Goal: Navigation & Orientation: Find specific page/section

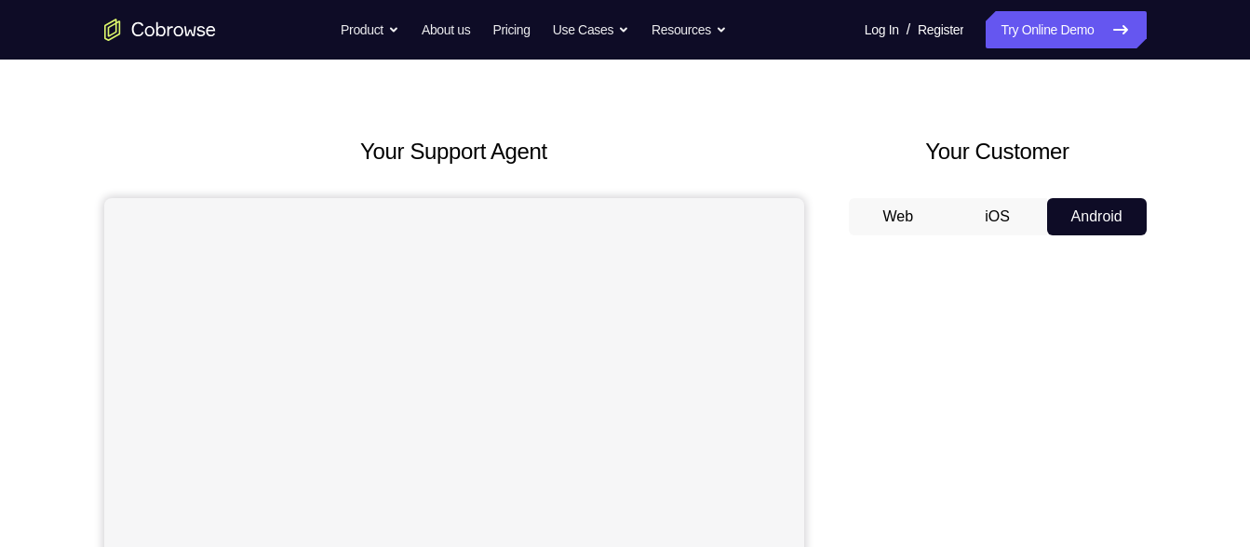
scroll to position [43, 0]
click at [975, 199] on button "iOS" at bounding box center [997, 217] width 100 height 37
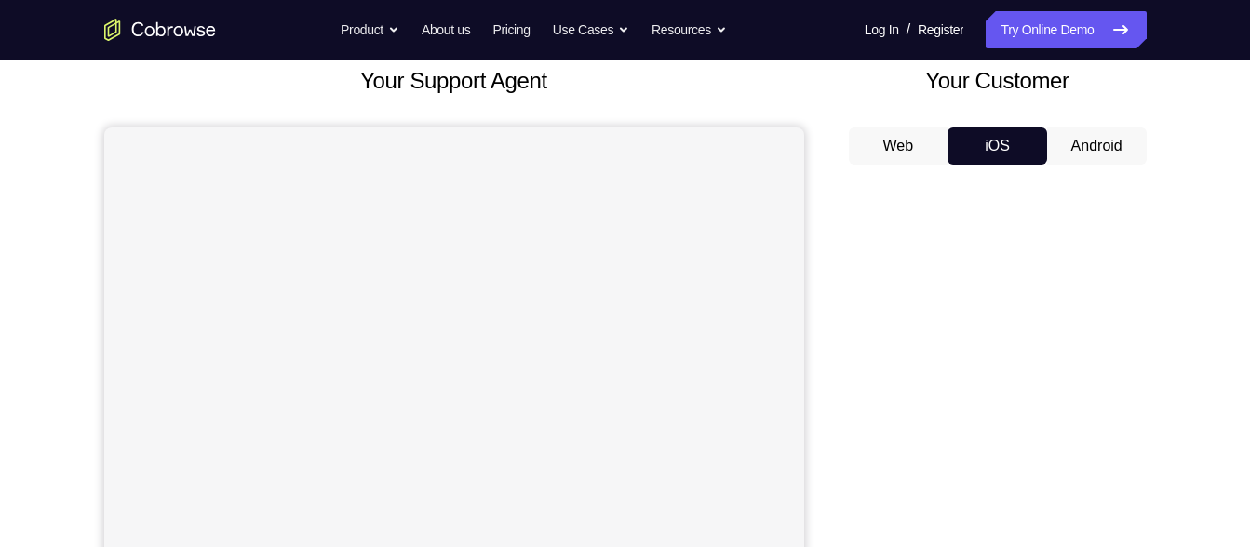
scroll to position [122, 0]
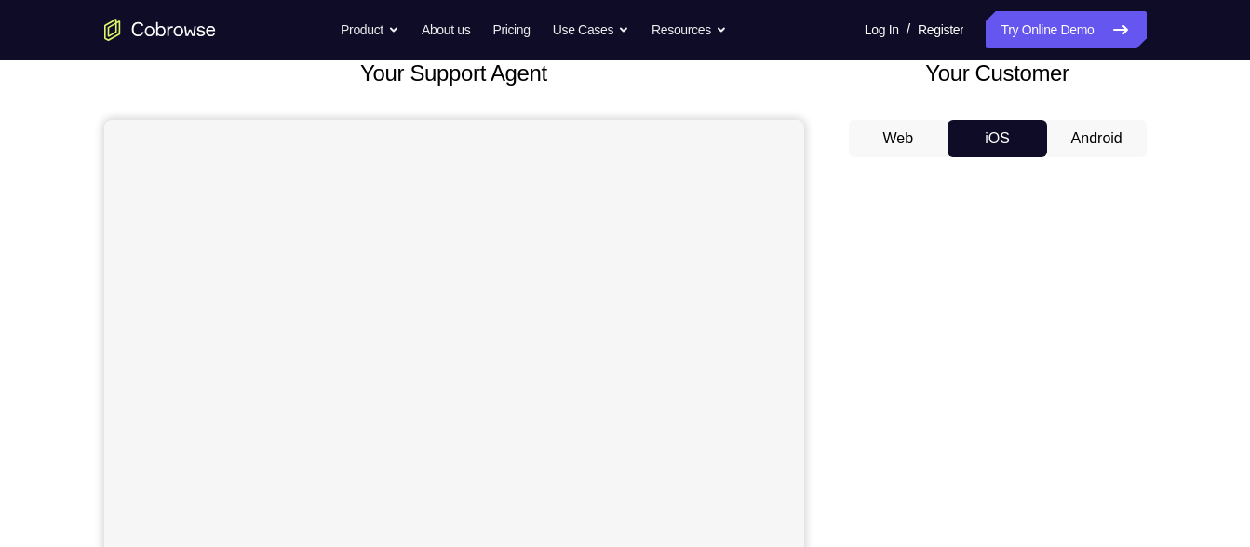
click at [1078, 139] on button "Android" at bounding box center [1097, 138] width 100 height 37
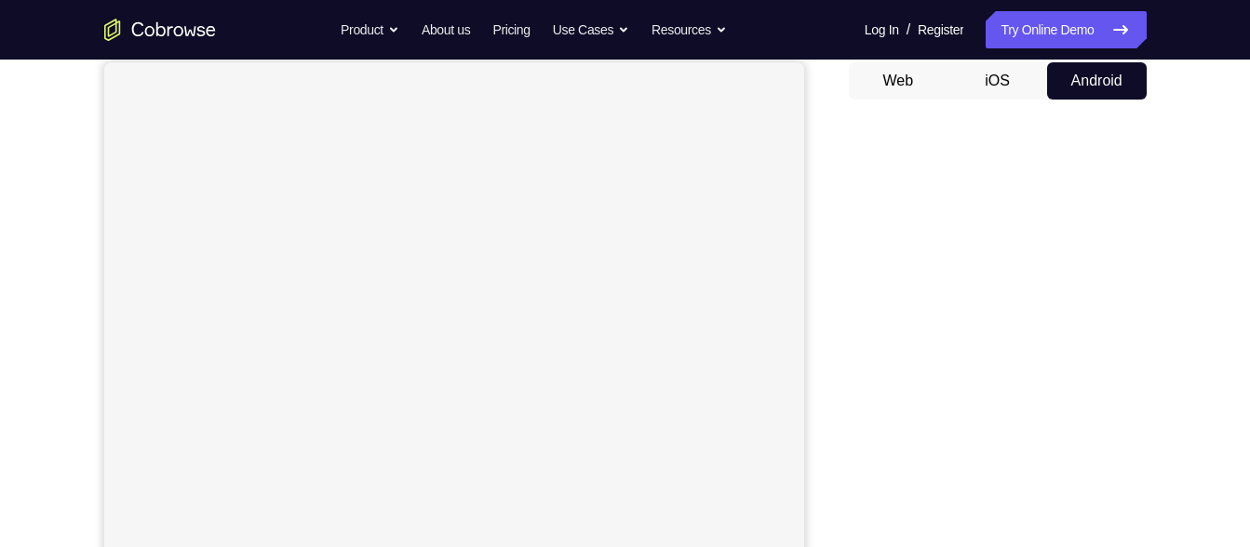
scroll to position [181, 0]
click at [813, 207] on div "Your Support Agent Your Customer Web iOS Android" at bounding box center [625, 341] width 1042 height 688
click at [822, 217] on div "Your Support Agent Your Customer Web iOS Android" at bounding box center [625, 341] width 1042 height 688
click at [983, 77] on button "iOS" at bounding box center [997, 78] width 100 height 37
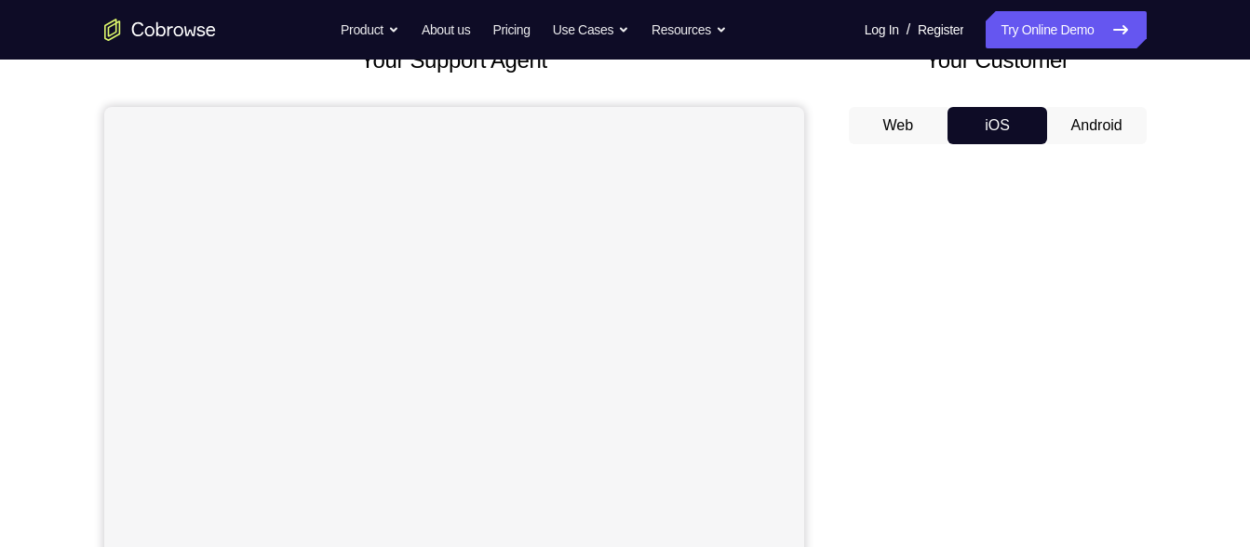
scroll to position [124, 0]
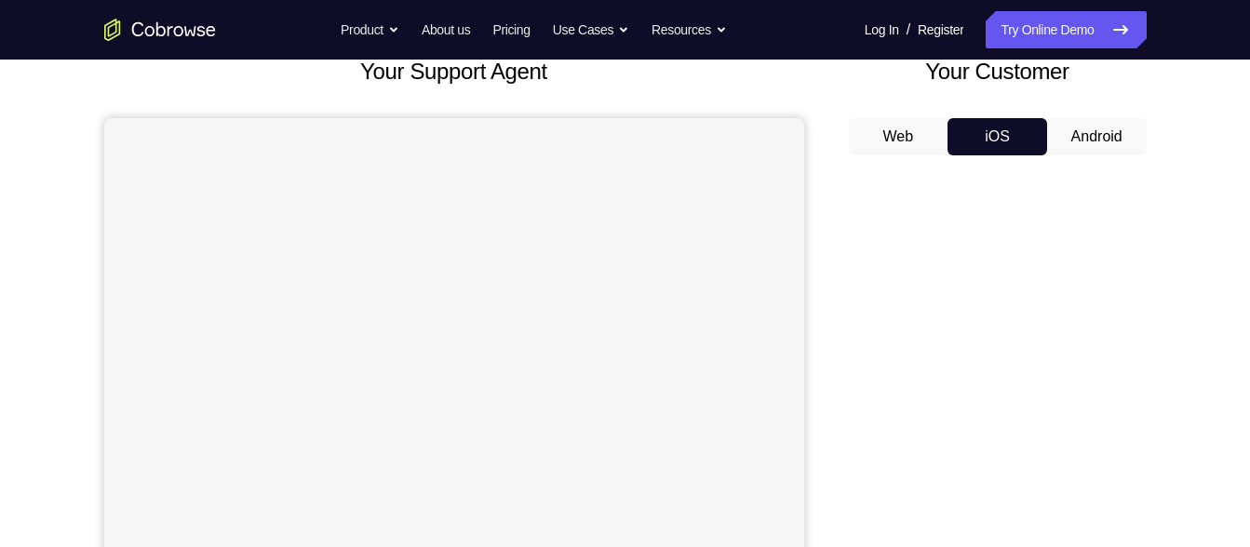
click at [1078, 137] on button "Android" at bounding box center [1097, 136] width 100 height 37
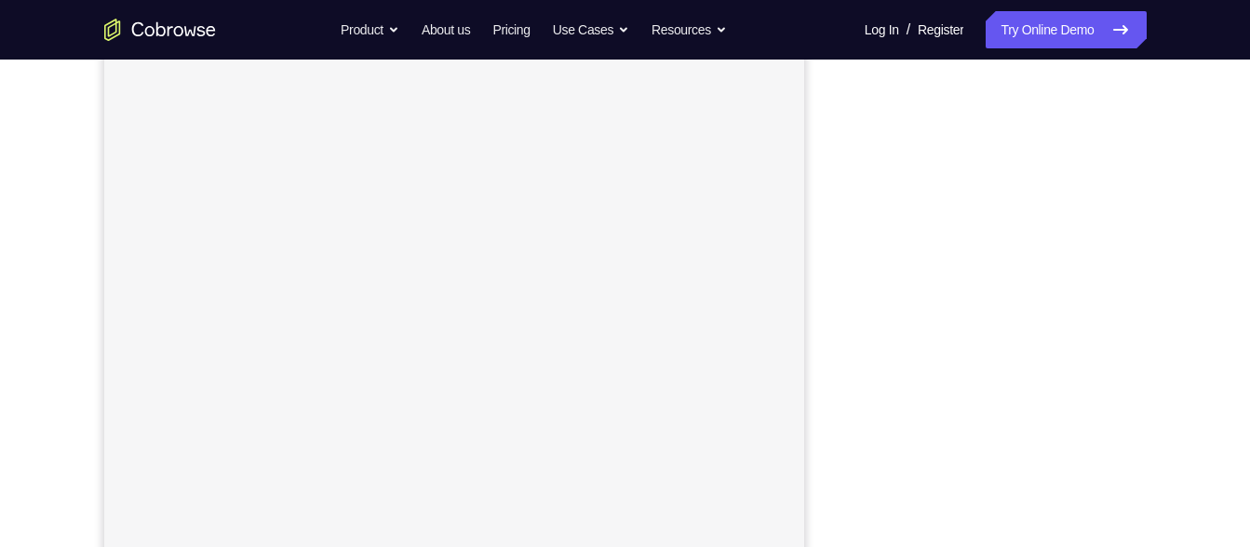
scroll to position [237, 0]
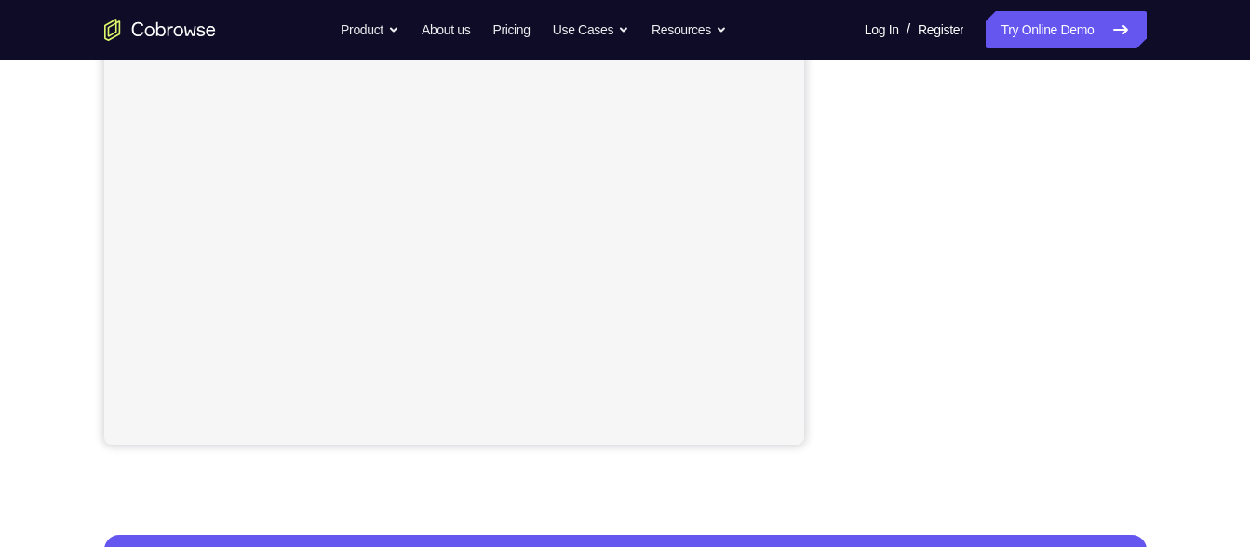
scroll to position [312, 0]
